Goal: Task Accomplishment & Management: Use online tool/utility

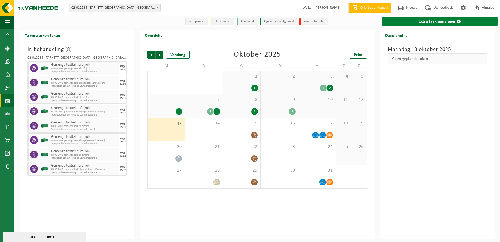
click at [411, 25] on link "Extra taak aanvragen" at bounding box center [440, 21] width 116 height 8
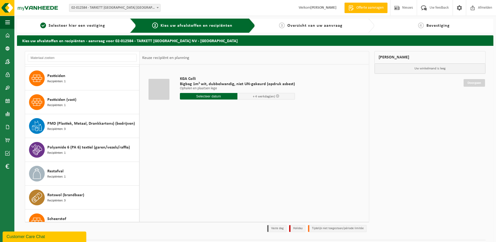
scroll to position [1229, 0]
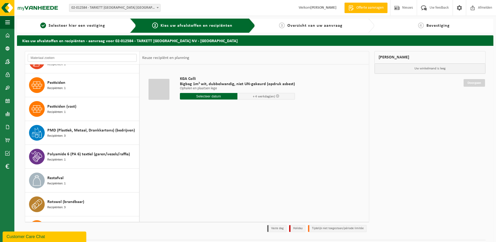
click at [41, 56] on input "text" at bounding box center [82, 58] width 109 height 8
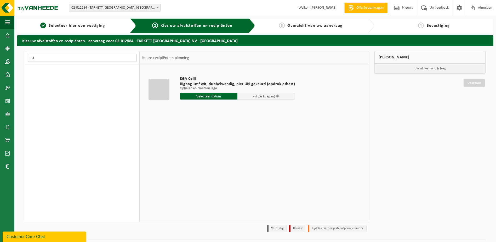
scroll to position [0, 0]
type input "t"
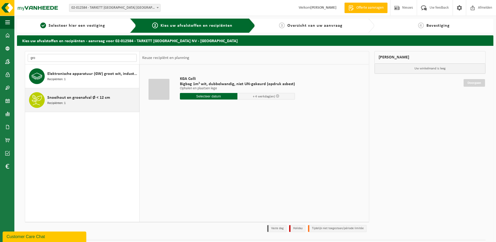
type input "gro"
click at [71, 100] on span "Snoeihout en groenafval Ø < 12 cm" at bounding box center [78, 97] width 63 height 6
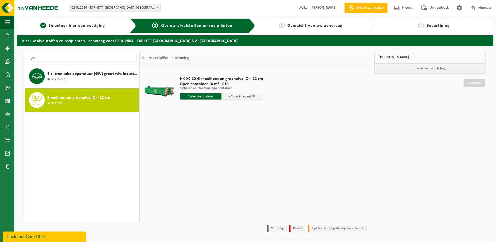
click at [205, 98] on input "text" at bounding box center [201, 96] width 42 height 7
click at [193, 143] on div "14" at bounding box center [193, 142] width 9 height 8
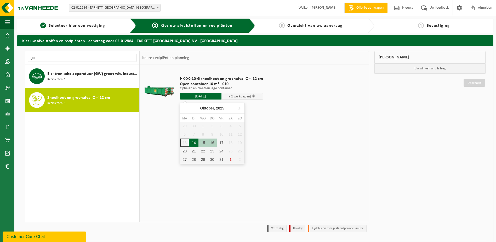
type input "Van 2025-10-14"
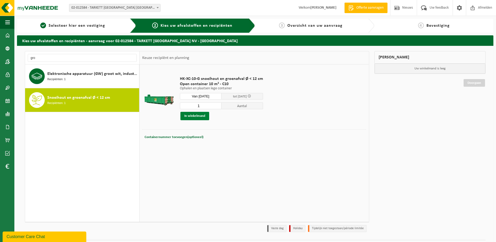
click at [195, 116] on button "In winkelmand" at bounding box center [195, 116] width 29 height 8
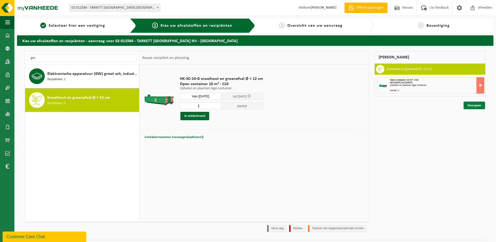
click at [468, 105] on link "Doorgaan" at bounding box center [474, 106] width 21 height 8
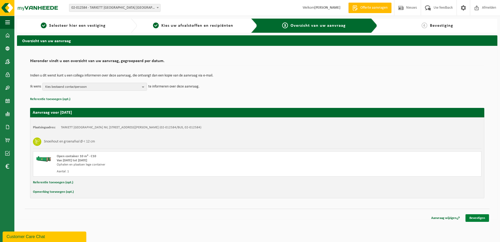
click at [477, 217] on link "Bevestigen" at bounding box center [478, 218] width 24 height 8
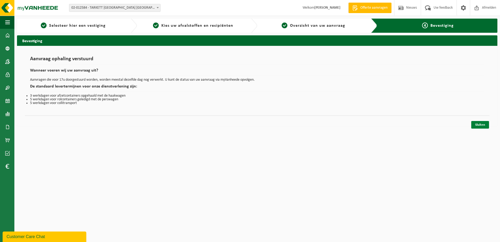
click at [483, 127] on link "Sluiten" at bounding box center [480, 125] width 18 height 8
